Goal: Task Accomplishment & Management: Use online tool/utility

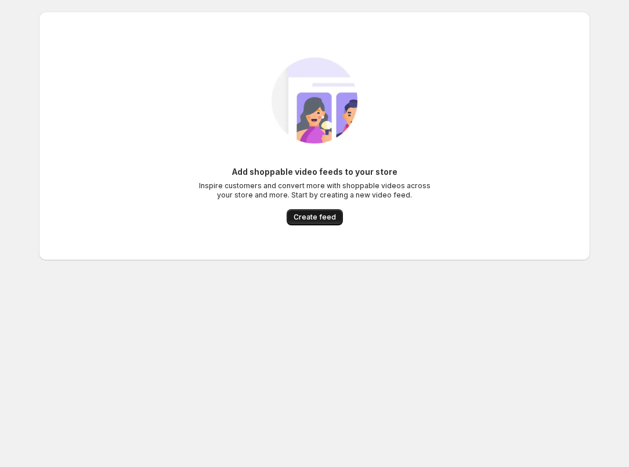
click at [319, 219] on span "Create feed" at bounding box center [315, 216] width 42 height 9
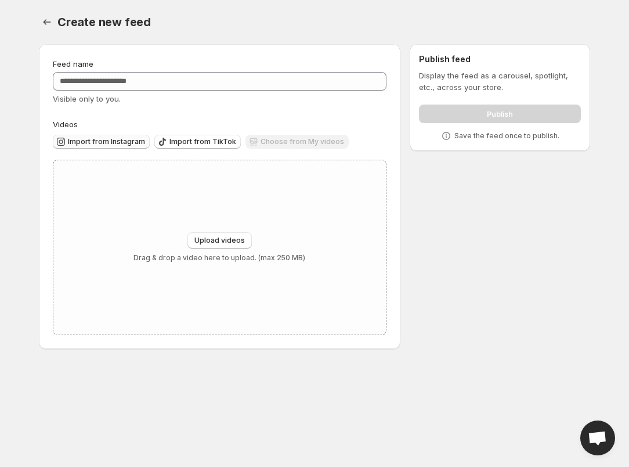
click at [139, 144] on span "Import from Instagram" at bounding box center [106, 141] width 77 height 9
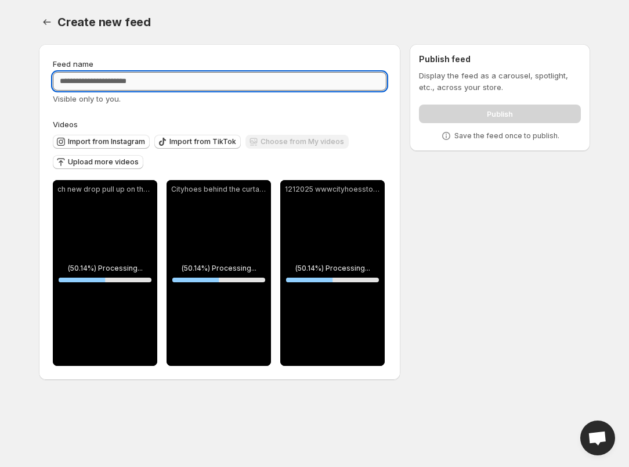
click at [305, 88] on input "Feed name" at bounding box center [220, 81] width 334 height 19
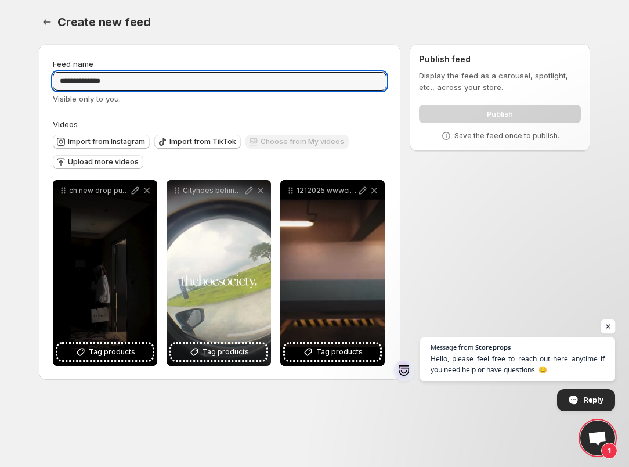
type input "**********"
click at [611, 327] on span "Open chat" at bounding box center [608, 326] width 15 height 15
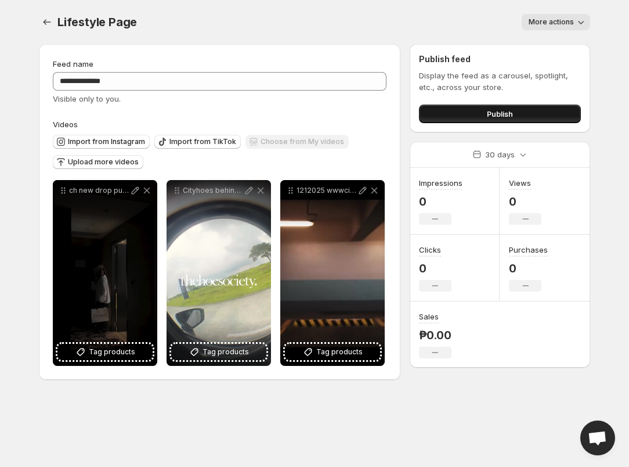
click at [467, 115] on button "Publish" at bounding box center [500, 113] width 162 height 19
click at [565, 23] on span "More actions" at bounding box center [551, 21] width 45 height 9
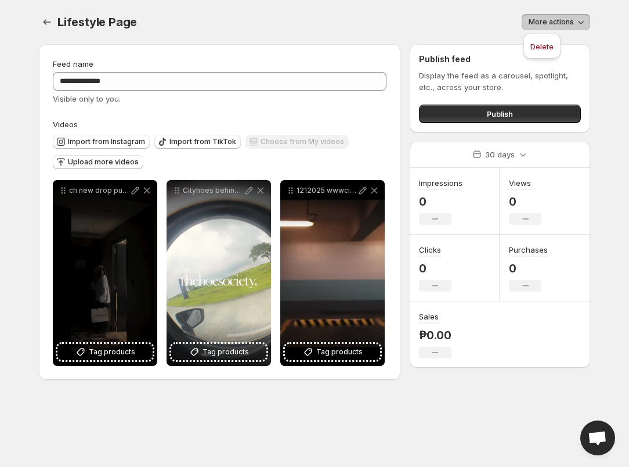
click at [499, 92] on p "Display the feed as a carousel, spotlight, etc., across your store." at bounding box center [500, 81] width 162 height 23
click at [48, 27] on icon "Settings" at bounding box center [47, 22] width 12 height 12
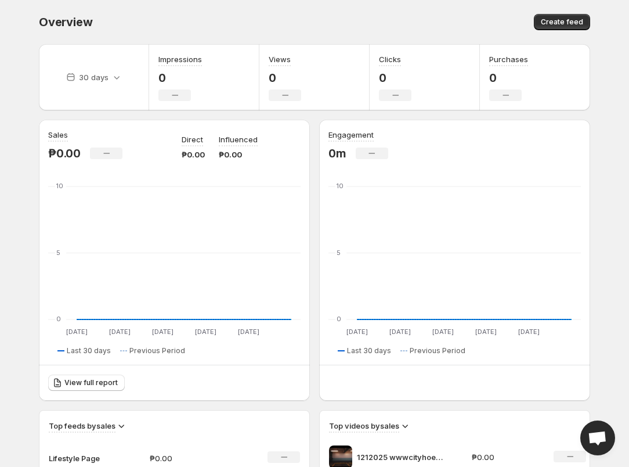
click at [343, 20] on div "Create feed" at bounding box center [454, 22] width 272 height 16
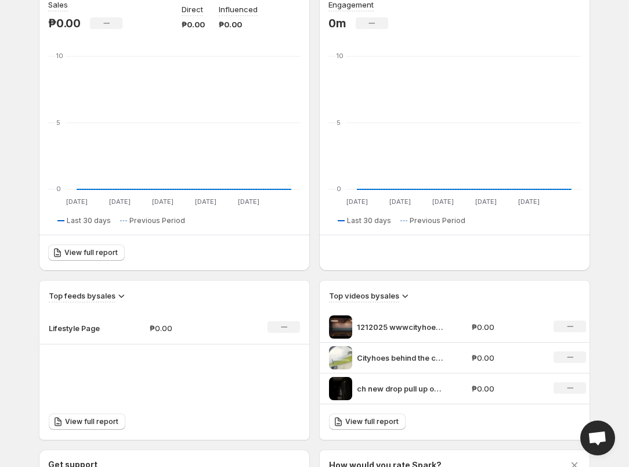
scroll to position [119, 0]
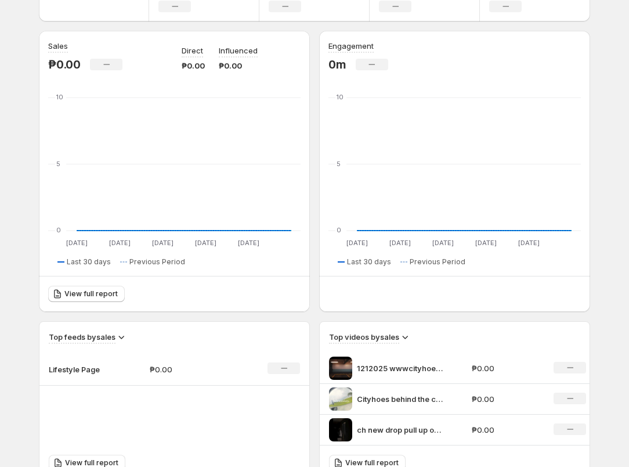
scroll to position [103, 0]
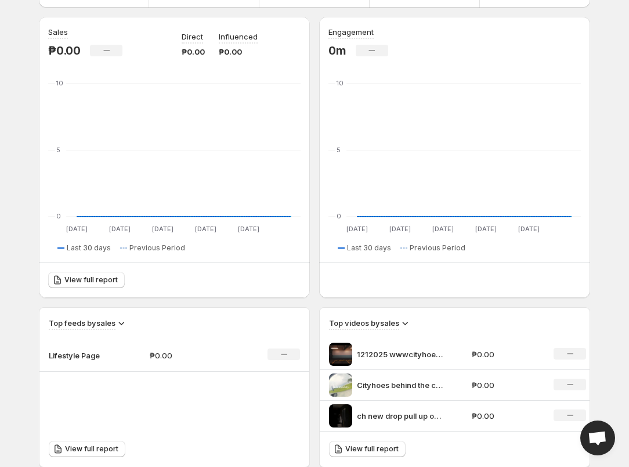
click at [403, 366] on td "1212025 wwwcityhoesstore thehoesociety No Copyright Infringement Intended" at bounding box center [394, 354] width 149 height 31
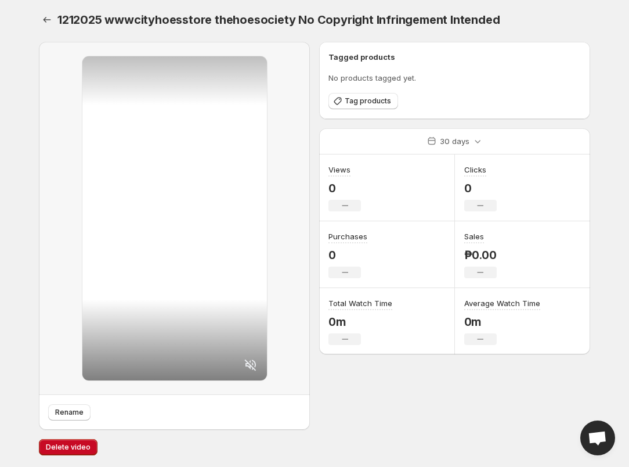
scroll to position [2, 0]
click at [48, 20] on icon "Settings" at bounding box center [47, 20] width 12 height 12
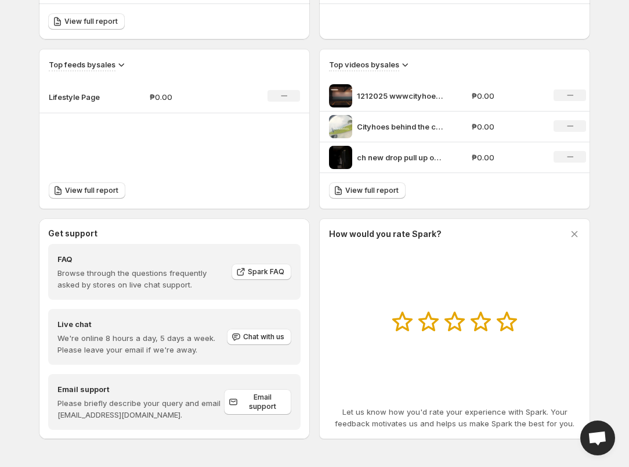
scroll to position [361, 0]
click at [265, 337] on span "Chat with us" at bounding box center [263, 336] width 41 height 9
click at [595, 431] on span "Open chat" at bounding box center [597, 439] width 19 height 16
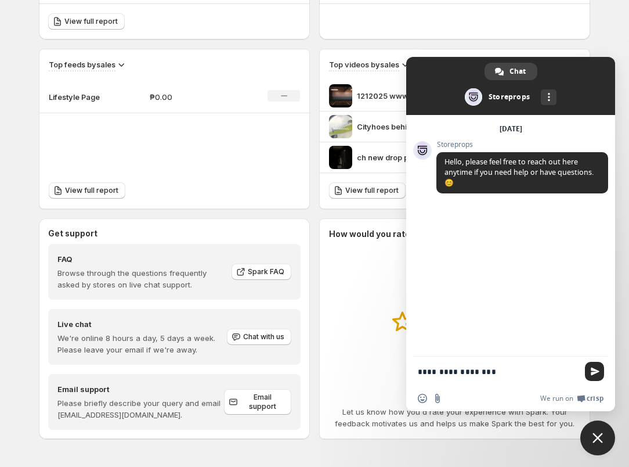
type textarea "**********"
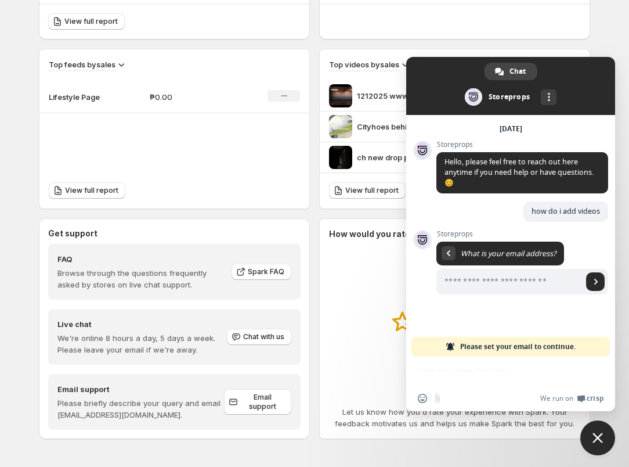
click at [575, 44] on div "30 days Impressions 0 No change Views 0 No change Clicks 0 No change Purchases …" at bounding box center [310, 70] width 561 height 793
click at [550, 99] on div "More channels" at bounding box center [549, 97] width 16 height 16
click at [592, 41] on div "Overview. This page is ready Overview Create feed 30 days Impressions 0 No chan…" at bounding box center [314, 53] width 579 height 828
click at [601, 432] on span "Close chat" at bounding box center [597, 437] width 35 height 35
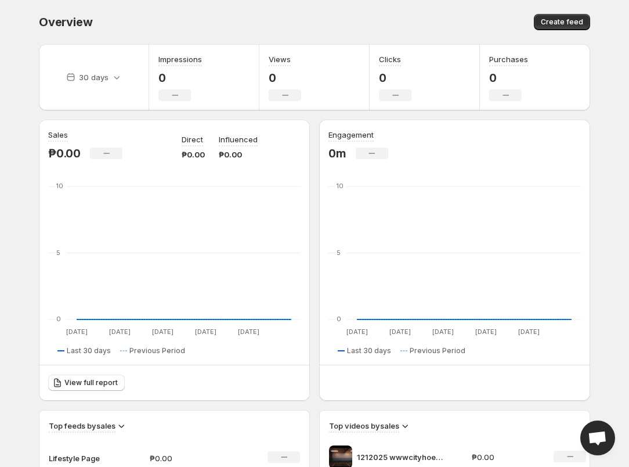
scroll to position [0, 0]
click at [572, 18] on span "Create feed" at bounding box center [562, 21] width 42 height 9
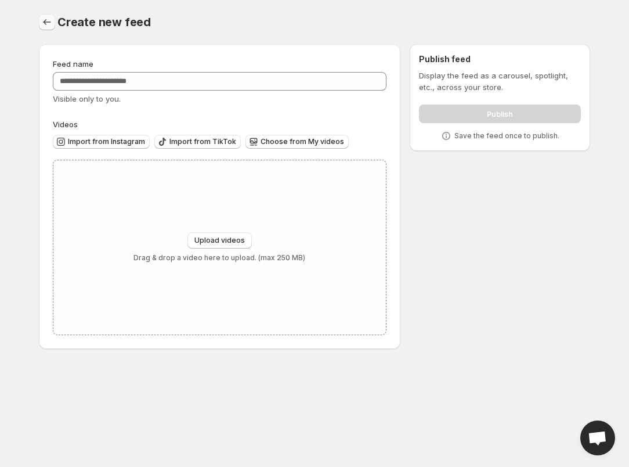
click at [49, 23] on icon "Settings" at bounding box center [47, 22] width 12 height 12
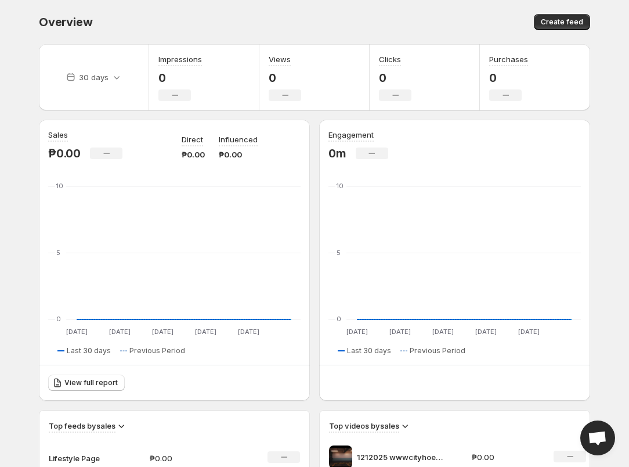
click at [282, 26] on div "Overview" at bounding box center [174, 22] width 270 height 16
click at [518, 138] on div "Engagement 0m No change" at bounding box center [455, 144] width 253 height 31
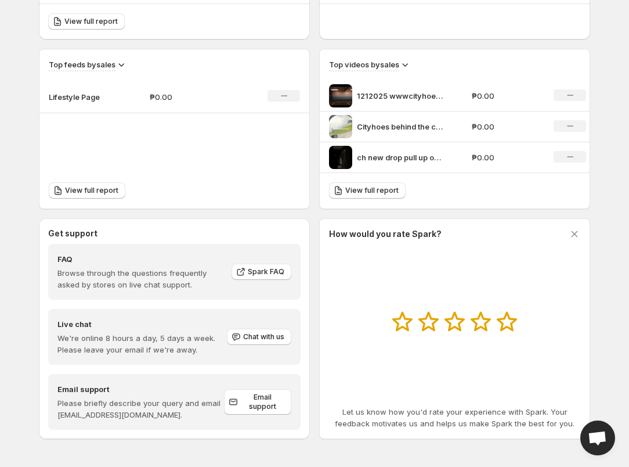
scroll to position [361, 0]
click at [575, 232] on icon at bounding box center [575, 234] width 12 height 12
click at [575, 235] on icon at bounding box center [575, 234] width 6 height 6
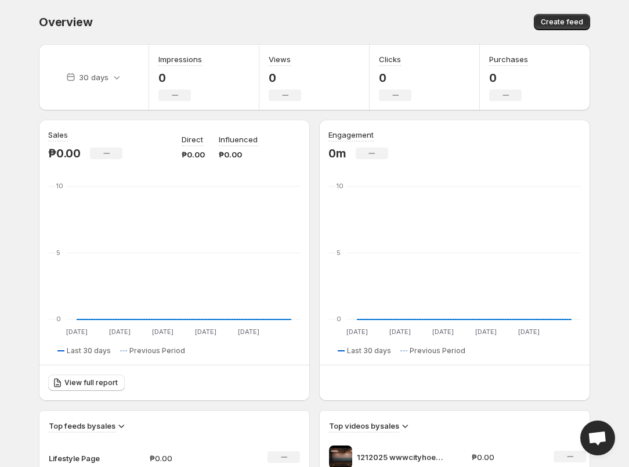
click at [598, 424] on span "Open chat" at bounding box center [597, 437] width 35 height 35
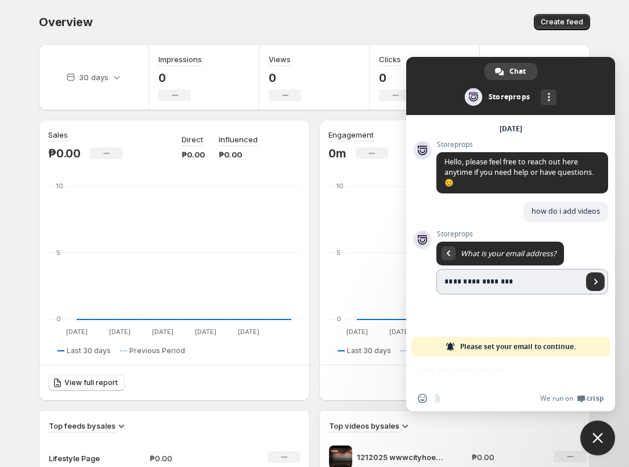
type input "**********"
click at [597, 279] on span "Send" at bounding box center [596, 282] width 6 height 6
type input "**********"
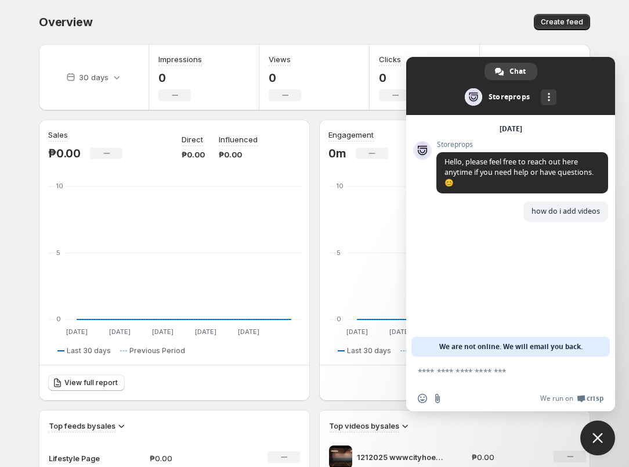
click at [536, 374] on textarea "Compose your message..." at bounding box center [498, 371] width 160 height 10
paste textarea "**********"
type textarea "**********"
click at [551, 92] on div "More channels" at bounding box center [549, 97] width 16 height 16
click at [568, 125] on div "[DATE]" at bounding box center [510, 128] width 195 height 7
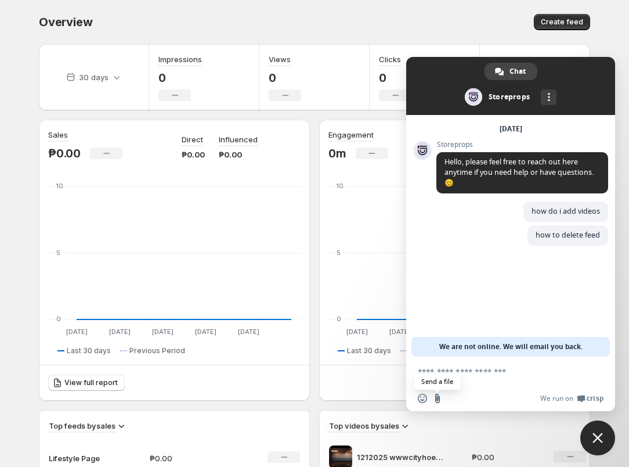
click at [441, 399] on input "Send a file" at bounding box center [437, 398] width 9 height 9
click at [596, 46] on div "Overview. This page is ready Overview Create feed 30 days Impressions 0 No chan…" at bounding box center [314, 414] width 579 height 828
click at [607, 75] on span at bounding box center [510, 86] width 209 height 58
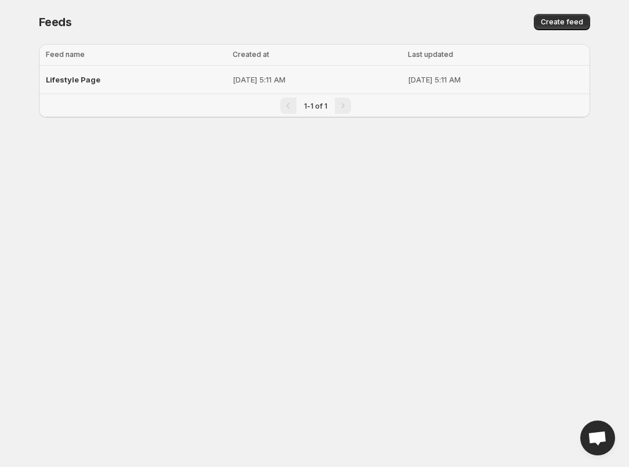
click at [367, 83] on p "[DATE] 5:11 AM" at bounding box center [317, 80] width 168 height 12
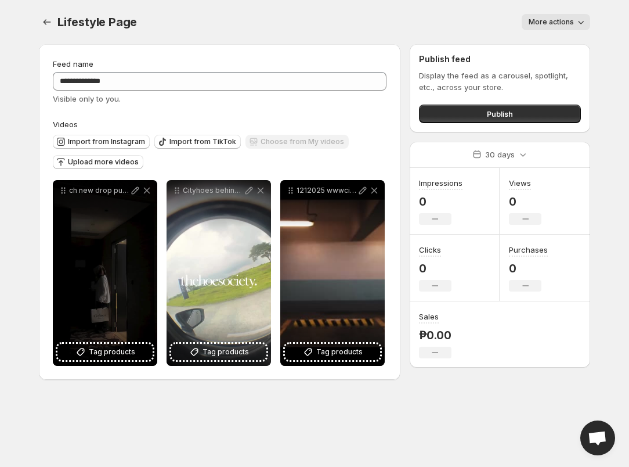
click at [562, 18] on span "More actions" at bounding box center [551, 21] width 45 height 9
click at [48, 27] on icon "Settings" at bounding box center [47, 22] width 12 height 12
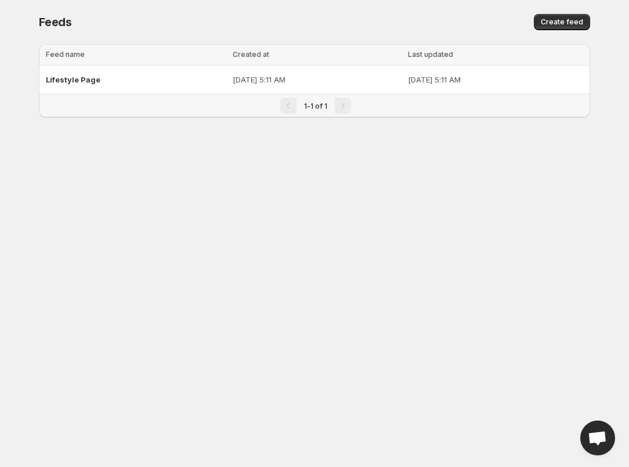
click at [529, 125] on div "Loading tables… Loading tables… Feed name Created at Last updated Select table …" at bounding box center [310, 90] width 561 height 110
click at [512, 157] on body "Home Feeds Videos Subscription Settings Feeds. This page is ready Feeds Create …" at bounding box center [314, 233] width 629 height 467
click at [418, 75] on p "[DATE] 5:11 AM" at bounding box center [495, 80] width 175 height 12
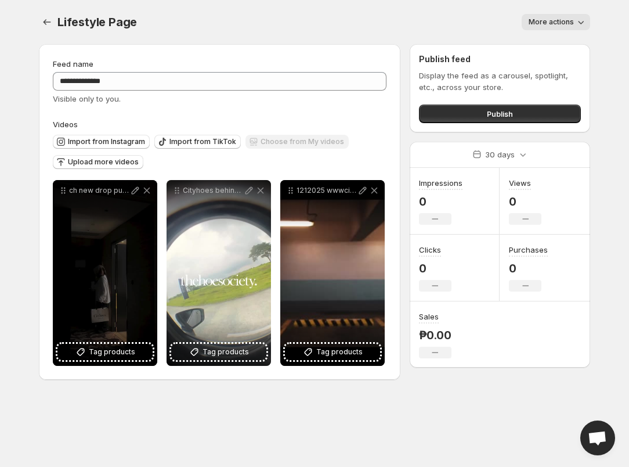
click at [413, 60] on div "Publish feed Display the feed as a carousel, spotlight, etc., across your store…" at bounding box center [500, 88] width 181 height 88
click at [413, 19] on div "More actions" at bounding box center [370, 22] width 439 height 16
click at [581, 19] on icon "button" at bounding box center [581, 22] width 12 height 12
click at [546, 46] on span "Delete" at bounding box center [542, 46] width 23 height 9
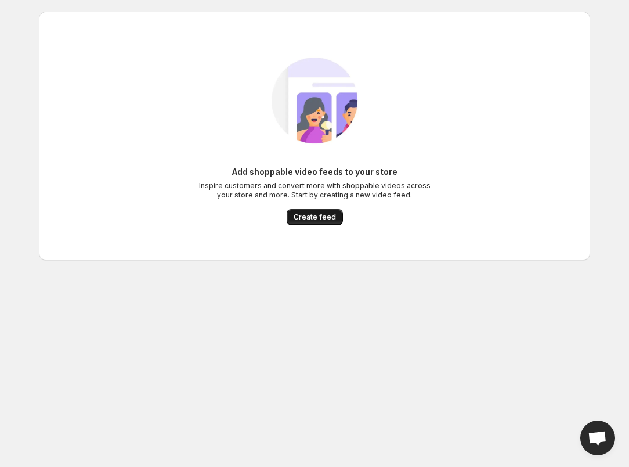
click at [305, 214] on span "Create feed" at bounding box center [315, 216] width 42 height 9
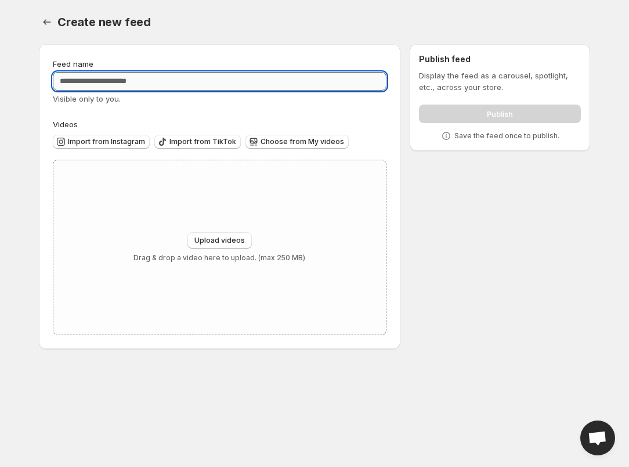
click at [210, 80] on input "Feed name" at bounding box center [220, 81] width 334 height 19
type input "**********"
click at [82, 142] on span "Import from Instagram" at bounding box center [106, 141] width 77 height 9
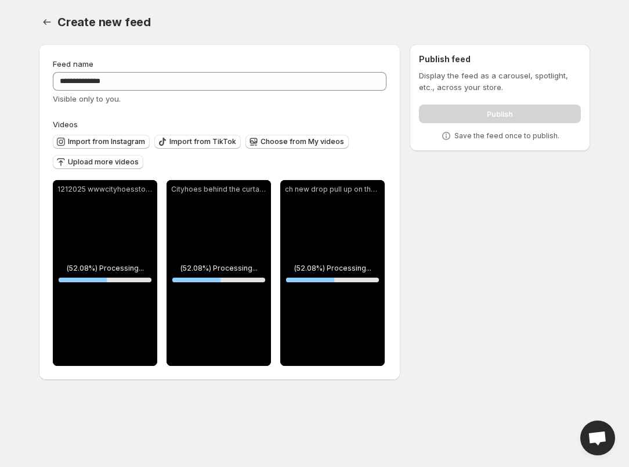
click at [448, 138] on icon at bounding box center [447, 136] width 12 height 12
click at [447, 139] on icon at bounding box center [446, 136] width 8 height 8
click at [453, 182] on div "**********" at bounding box center [310, 214] width 561 height 359
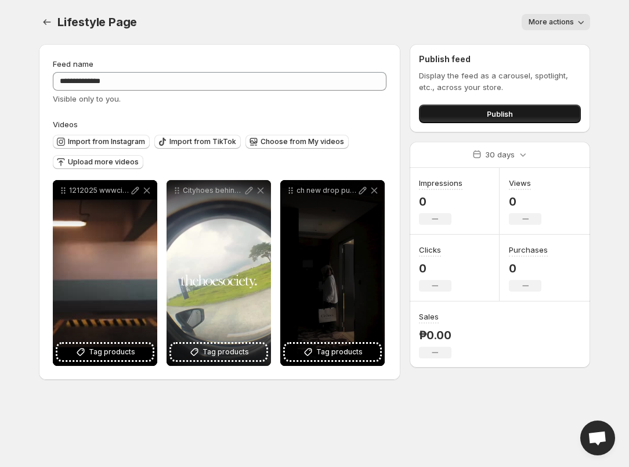
click at [483, 118] on button "Publish" at bounding box center [500, 113] width 162 height 19
